Goal: Task Accomplishment & Management: Manage account settings

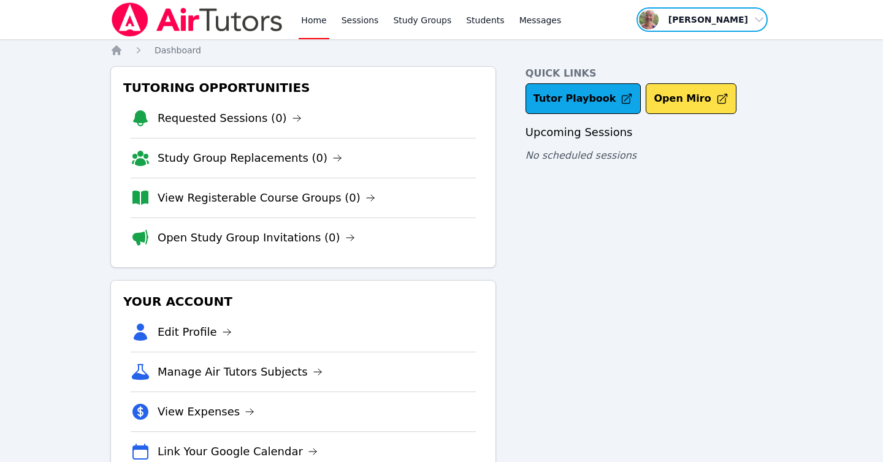
click at [707, 15] on span "button" at bounding box center [702, 19] width 134 height 27
click at [670, 50] on link "Profile" at bounding box center [706, 48] width 118 height 22
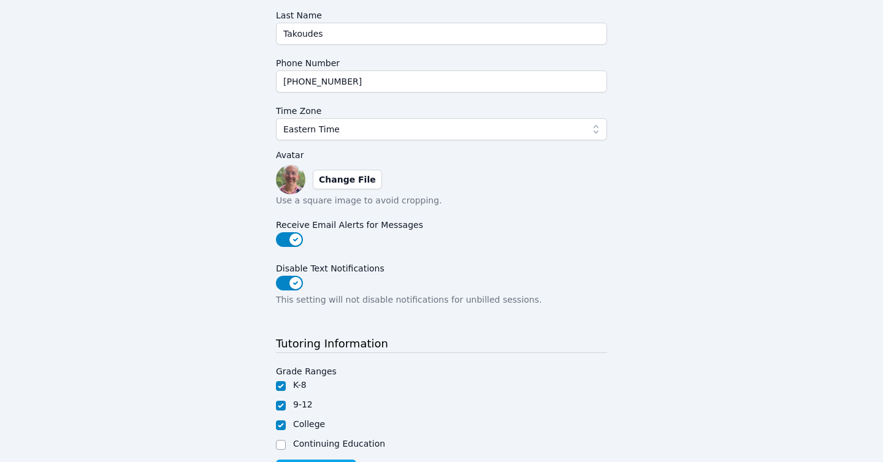
scroll to position [298, 0]
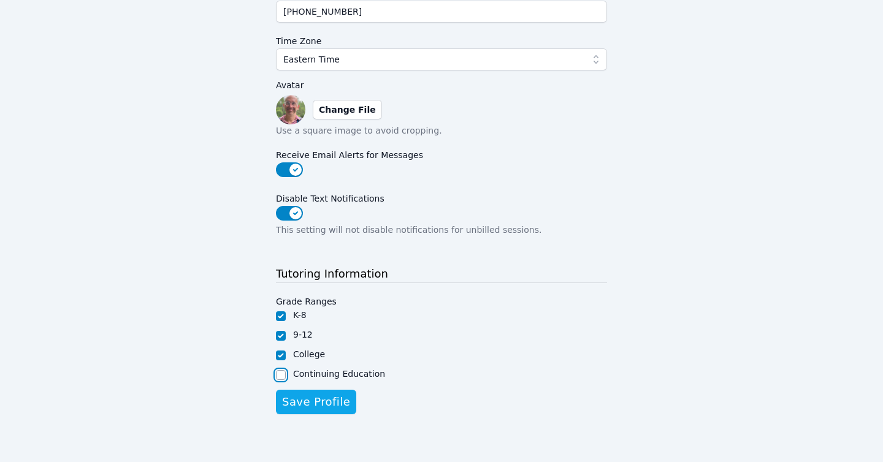
click at [281, 373] on input "Continuing Education" at bounding box center [281, 375] width 10 height 10
checkbox input "true"
click at [329, 402] on span "Save Profile" at bounding box center [316, 402] width 68 height 17
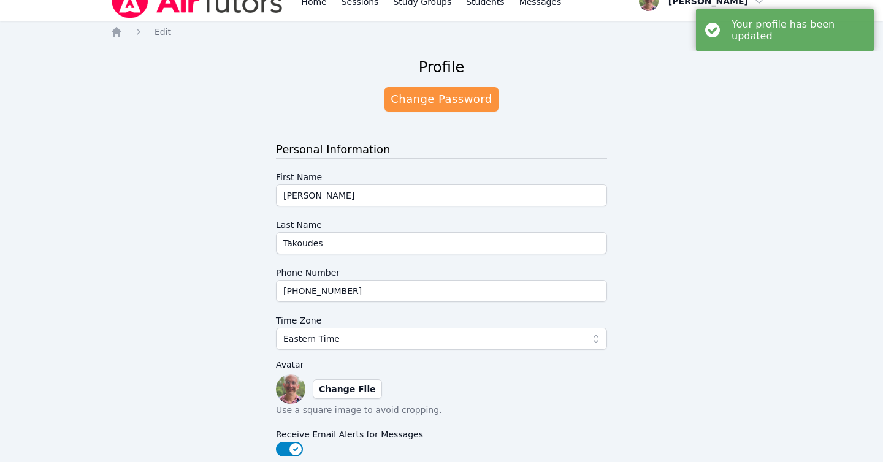
scroll to position [0, 0]
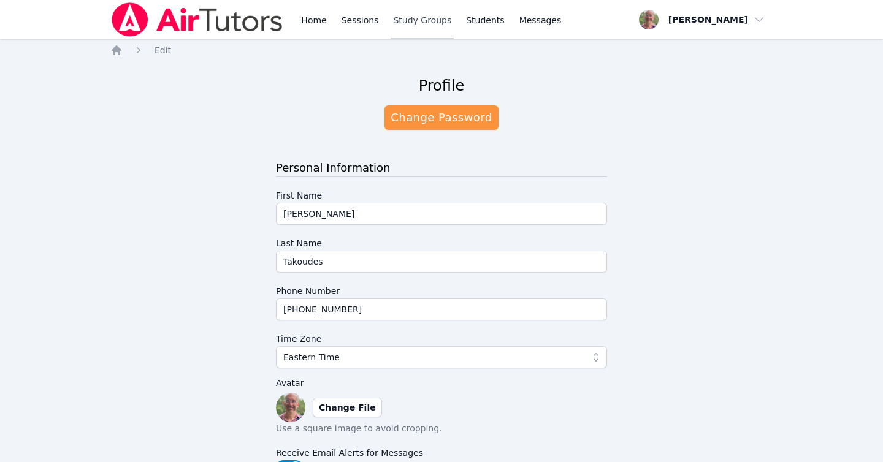
click at [423, 21] on link "Study Groups" at bounding box center [422, 19] width 63 height 39
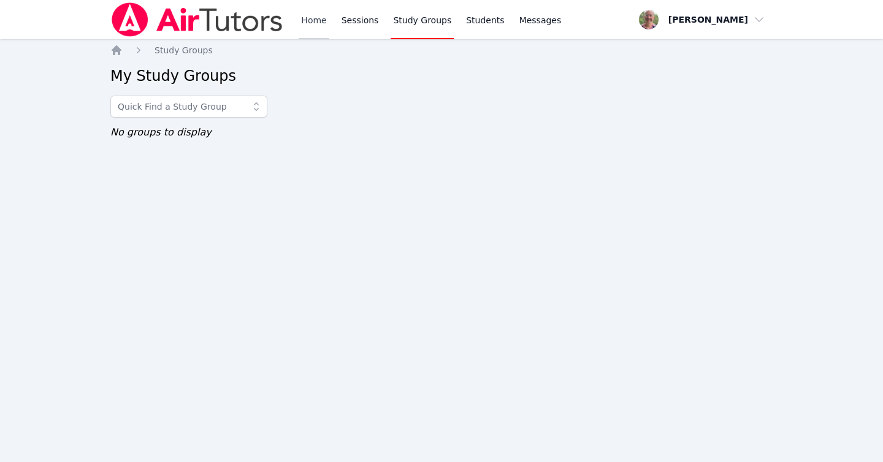
click at [299, 20] on link "Home" at bounding box center [314, 19] width 30 height 39
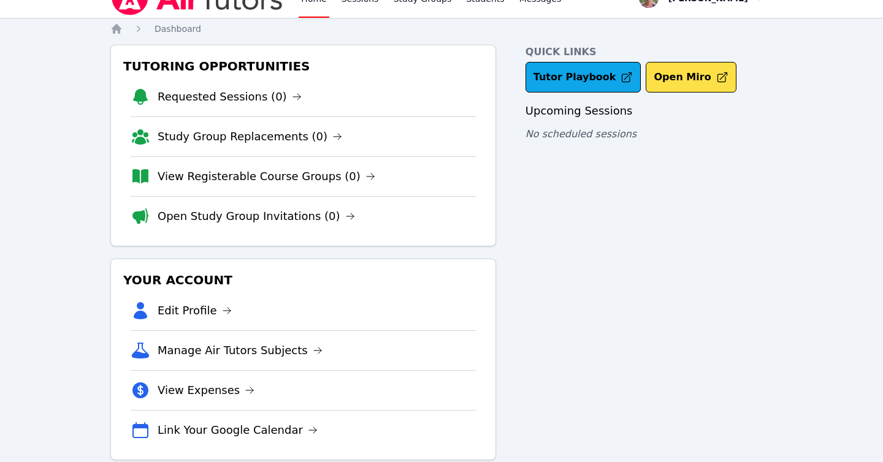
scroll to position [44, 0]
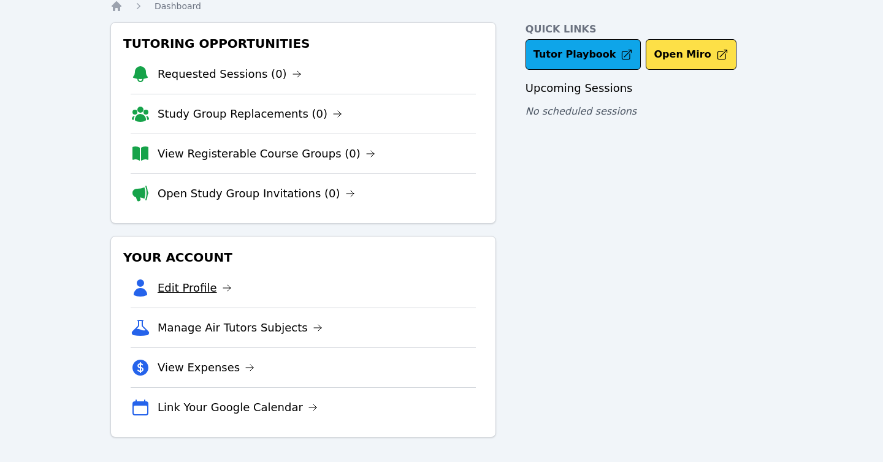
click at [172, 294] on link "Edit Profile" at bounding box center [195, 288] width 74 height 17
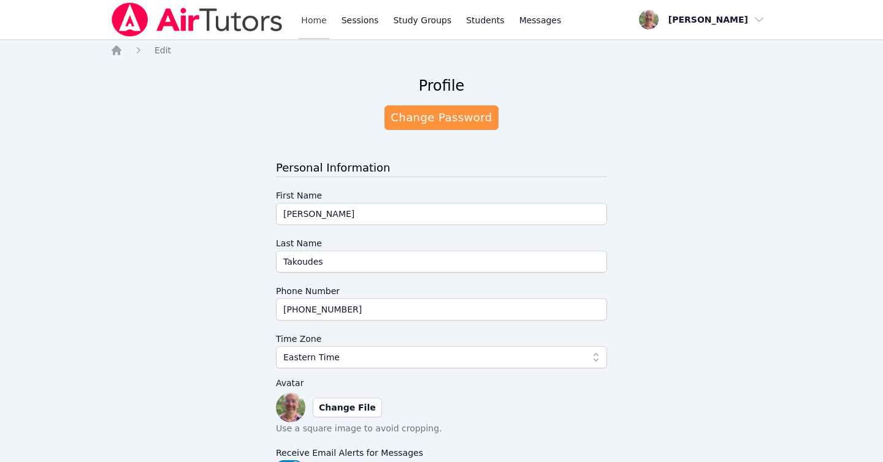
click at [316, 18] on link "Home" at bounding box center [314, 19] width 30 height 39
